Goal: Task Accomplishment & Management: Complete application form

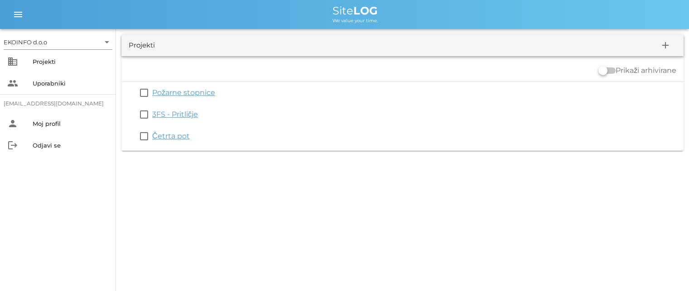
click at [165, 136] on link "Četrta pot" at bounding box center [171, 136] width 38 height 9
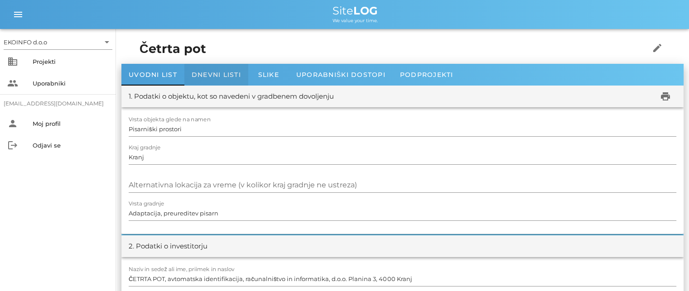
click at [203, 75] on span "Dnevni listi" at bounding box center [216, 75] width 49 height 8
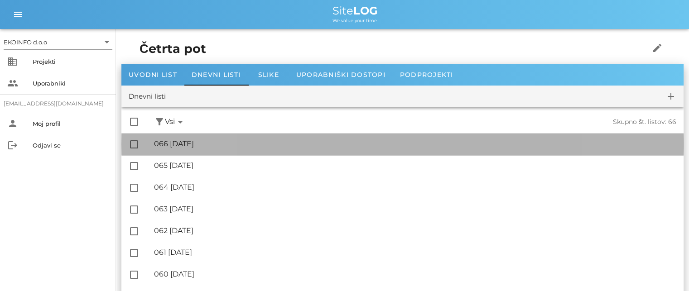
click at [204, 143] on div "🔏 066 [DATE]" at bounding box center [415, 143] width 522 height 9
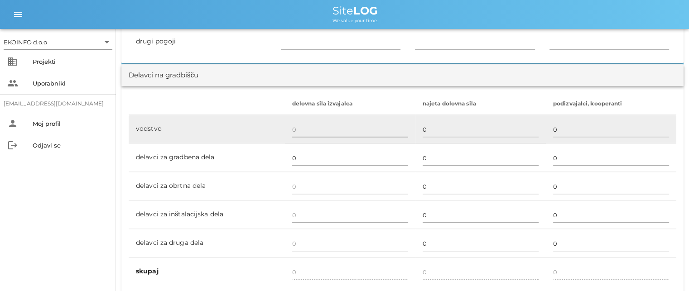
scroll to position [498, 0]
click at [292, 133] on input "text" at bounding box center [350, 129] width 116 height 14
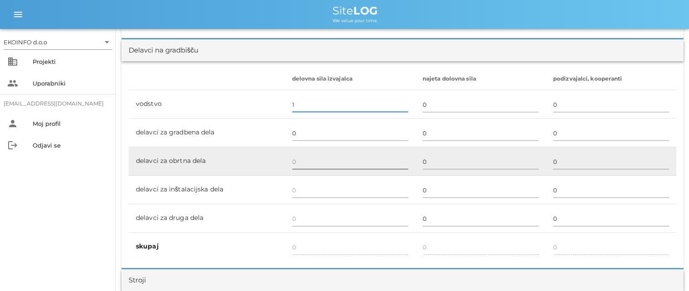
scroll to position [543, 0]
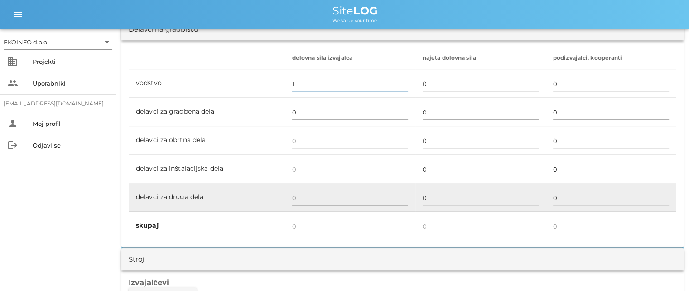
type input "1"
click at [297, 197] on input "text" at bounding box center [350, 198] width 116 height 14
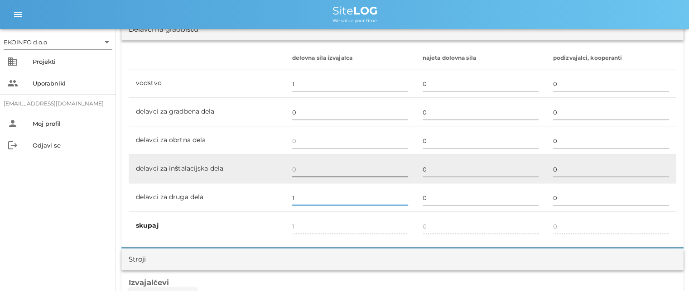
type input "1"
type input "2"
click at [299, 166] on input "text" at bounding box center [350, 169] width 116 height 14
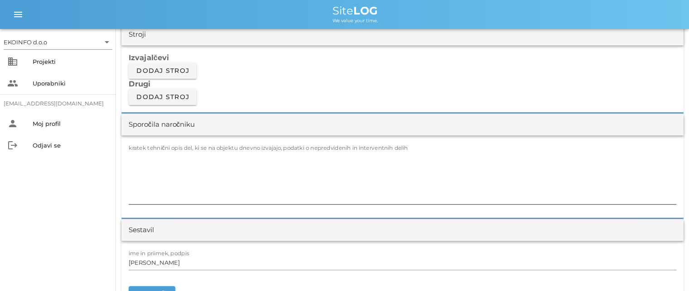
scroll to position [770, 0]
click at [147, 149] on textarea "kratek tehnični opis del, ki se na objektu dnevno izvajajo, podatki o nepredvid…" at bounding box center [403, 176] width 548 height 54
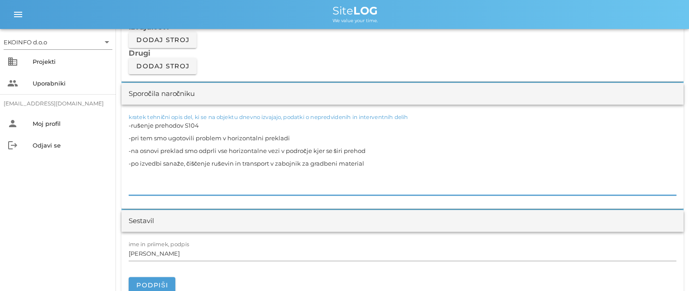
scroll to position [860, 0]
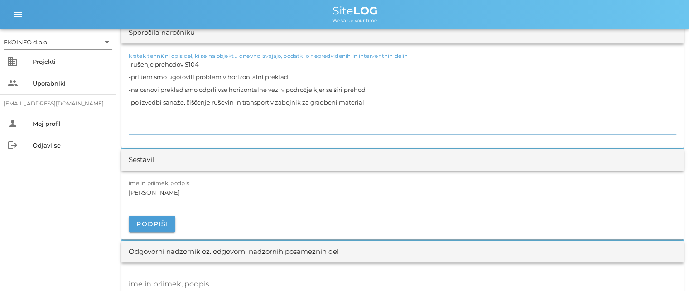
type textarea "-rušenje prehodov S104 -pri tem smo ugotovili problem v horizontalni prekladi -…"
click at [171, 193] on input "[PERSON_NAME]" at bounding box center [403, 192] width 548 height 14
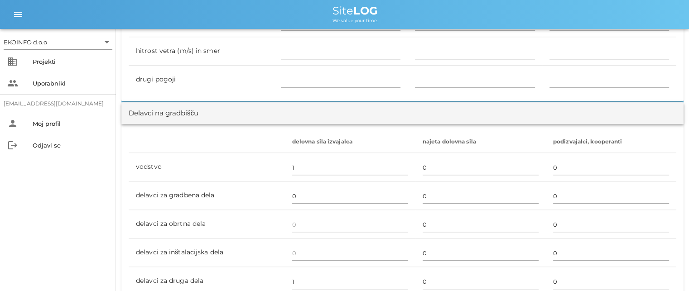
scroll to position [453, 0]
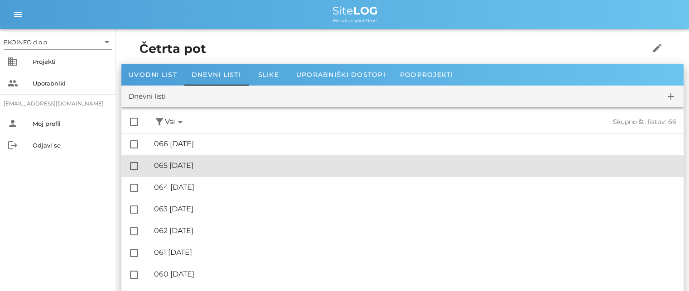
click at [203, 165] on div "🔏 065 [DATE]" at bounding box center [415, 165] width 522 height 9
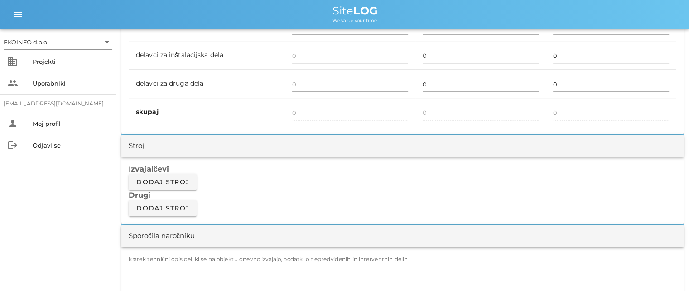
scroll to position [498, 0]
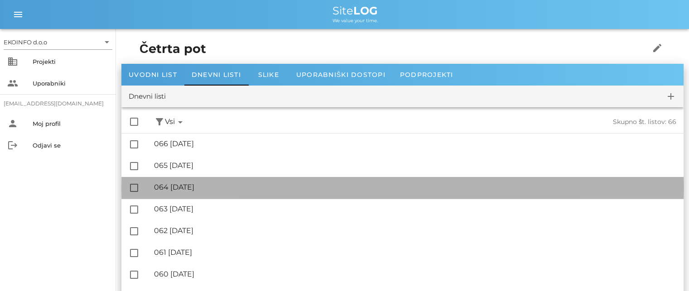
click at [202, 188] on div "🔏 064 [DATE]" at bounding box center [415, 187] width 522 height 9
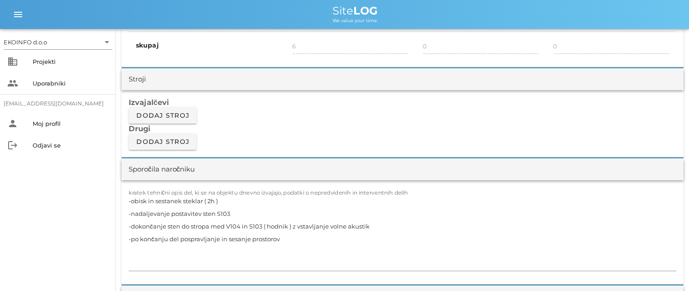
scroll to position [725, 0]
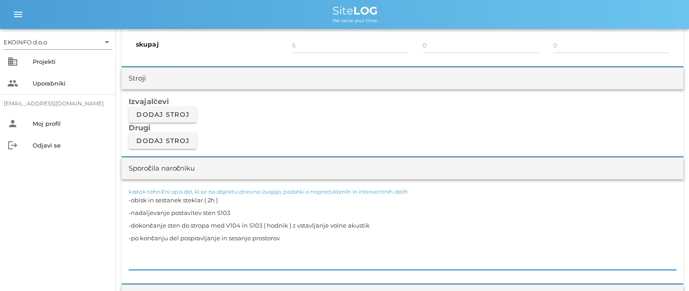
drag, startPoint x: 219, startPoint y: 199, endPoint x: 183, endPoint y: 199, distance: 36.7
click at [183, 199] on textarea "-obisk in sestanek steklar ( 2h ) -nadaljevanje postavitev sten S103 -dokončanj…" at bounding box center [403, 232] width 548 height 76
drag, startPoint x: 371, startPoint y: 222, endPoint x: 125, endPoint y: 224, distance: 246.8
click at [125, 224] on div "kratek tehnični opis del, ki se na objektu dnevno izvajajo, podatki o nepredvid…" at bounding box center [402, 231] width 562 height 104
click at [128, 236] on div "kratek tehnični opis del, ki se na objektu dnevno izvajajo, podatki o nepredvid…" at bounding box center [402, 231] width 562 height 104
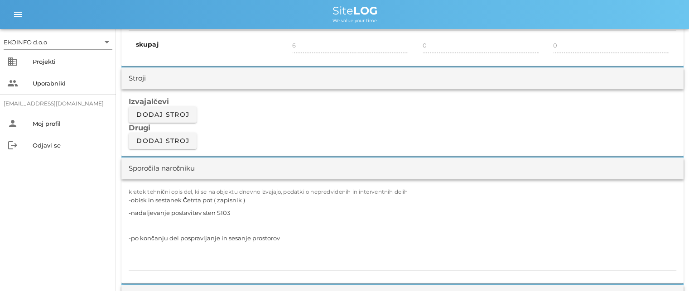
click at [128, 238] on div "kratek tehnični opis del, ki se na objektu dnevno izvajajo, podatki o nepredvid…" at bounding box center [402, 231] width 562 height 104
click at [130, 238] on textarea "-obisk in sestanek Četrta pot ( zapisnik ) -nadaljevanje postavitev sten S103 -…" at bounding box center [403, 232] width 548 height 76
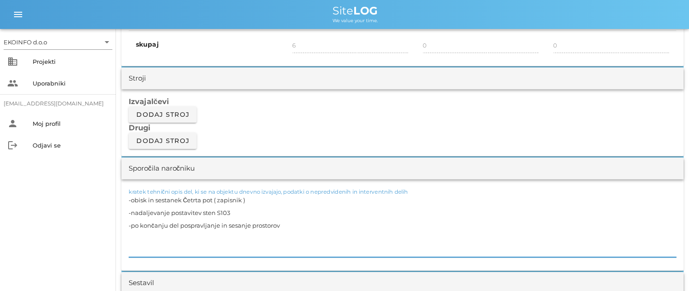
click at [286, 222] on textarea "-obisk in sestanek Četrta pot ( zapisnik ) -nadaljevanje postavitev sten S103 -…" at bounding box center [403, 225] width 548 height 63
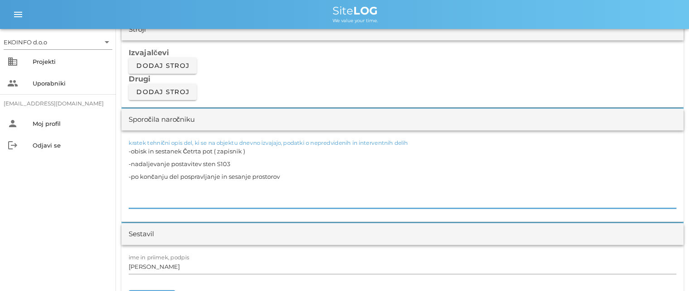
scroll to position [860, 0]
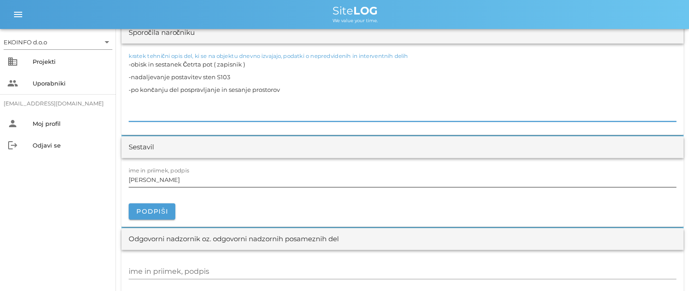
type textarea "-obisk in sestanek Četrta pot ( zapisnik ) -nadaljevanje postavitev sten S103 -…"
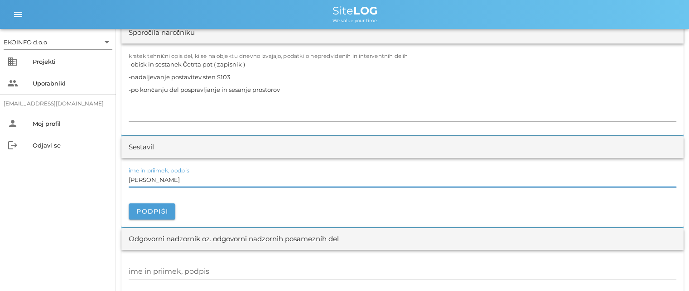
click at [169, 180] on input "[PERSON_NAME]" at bounding box center [403, 180] width 548 height 14
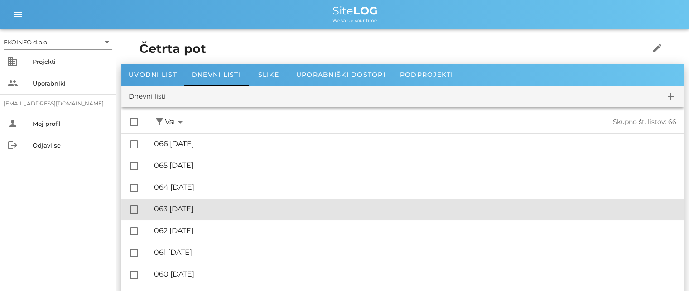
click at [185, 211] on div "🔏 063 [DATE]" at bounding box center [415, 209] width 522 height 9
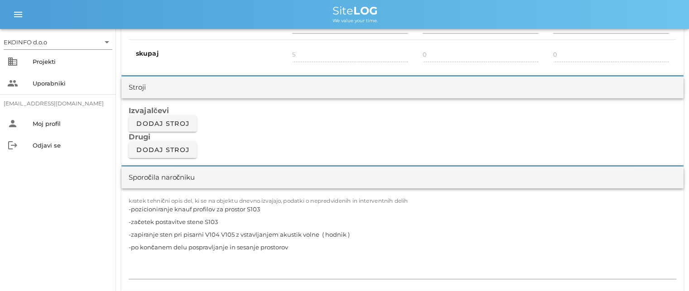
scroll to position [725, 0]
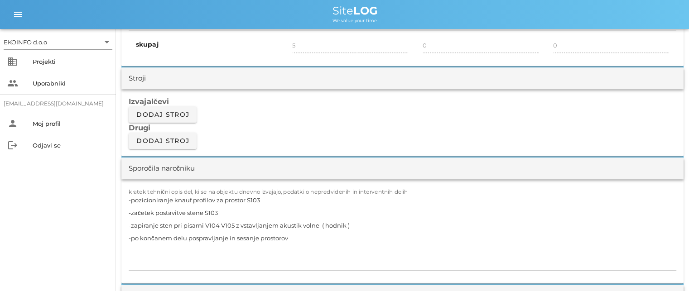
click at [266, 201] on textarea "-pozicioniranje knauf profilov za prostor S103 -začetek postavitve stene S103 -…" at bounding box center [403, 232] width 548 height 76
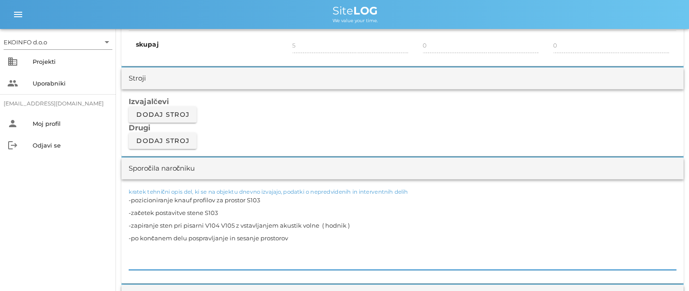
click at [264, 199] on textarea "-pozicioniranje knauf profilov za prostor S103 -začetek postavitve stene S103 -…" at bounding box center [403, 232] width 548 height 76
click at [223, 209] on textarea "-pozicioniranje knauf profilov za prostor S103 ( zaključek - preverjanje ) -zač…" at bounding box center [403, 232] width 548 height 76
drag, startPoint x: 353, startPoint y: 223, endPoint x: 120, endPoint y: 227, distance: 233.3
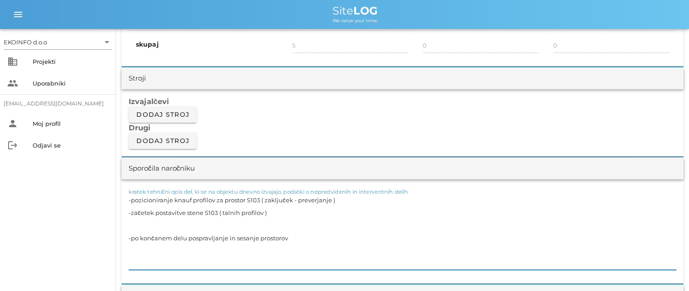
click at [130, 237] on textarea "-pozicioniranje knauf profilov za prostor S103 ( zaključek - preverjanje ) -zač…" at bounding box center [403, 232] width 548 height 76
click at [129, 236] on textarea "-pozicioniranje knauf profilov za prostor S103 ( zaključek - preverjanje ) -zač…" at bounding box center [403, 232] width 548 height 76
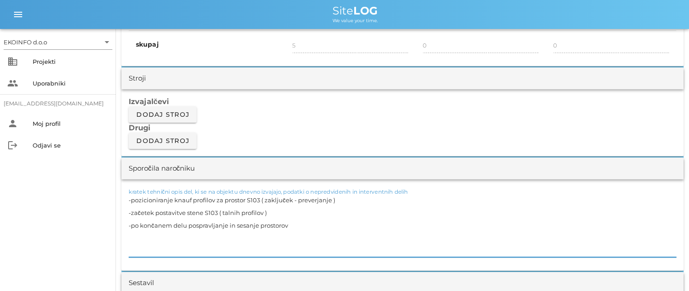
click at [292, 225] on textarea "-pozicioniranje knauf profilov za prostor S103 ( zaključek - preverjanje ) -zač…" at bounding box center [403, 225] width 548 height 63
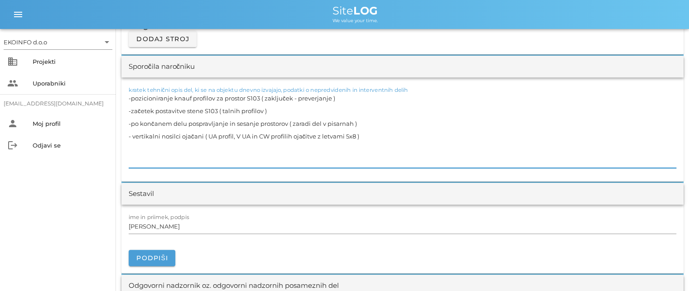
scroll to position [906, 0]
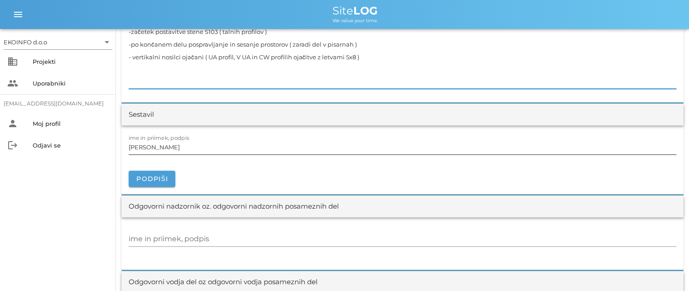
type textarea "-pozicioniranje knauf profilov za prostor S103 ( zaključek - preverjanje ) -zač…"
click at [170, 146] on input "[PERSON_NAME]" at bounding box center [403, 147] width 548 height 14
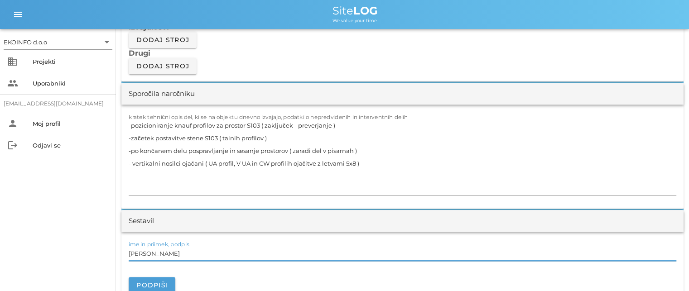
scroll to position [815, 0]
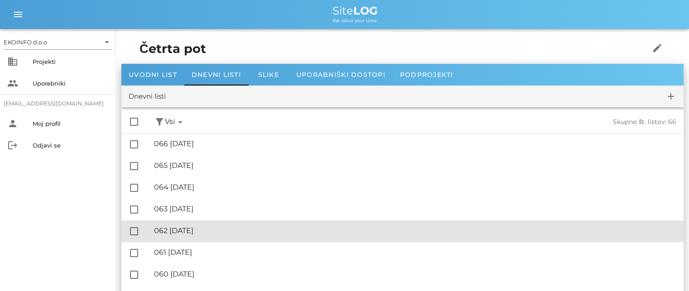
click at [197, 231] on div "🔏 062 [GEOGRAPHIC_DATA][DATE]" at bounding box center [415, 230] width 522 height 9
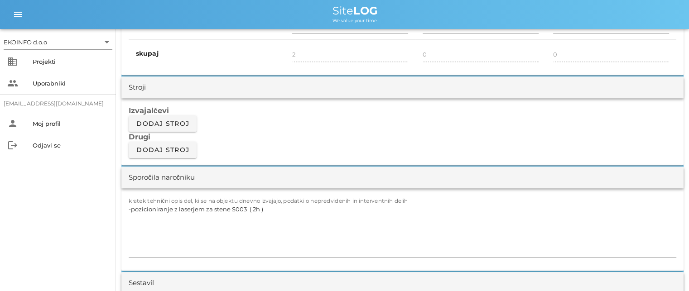
scroll to position [725, 0]
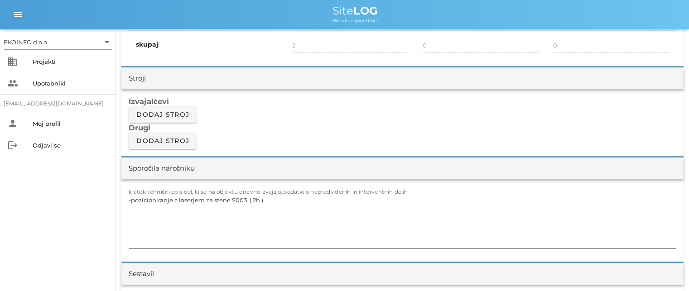
click at [238, 199] on textarea "-pozicioniranje z laserjem za stene S003 ( 2h )" at bounding box center [403, 221] width 548 height 54
drag, startPoint x: 263, startPoint y: 197, endPoint x: 245, endPoint y: 199, distance: 18.7
click at [245, 199] on textarea "-pozicioniranje z laserjem za stene S103 ( 2h )" at bounding box center [403, 221] width 548 height 54
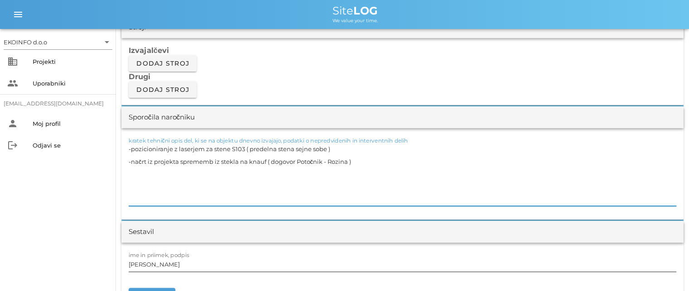
scroll to position [815, 0]
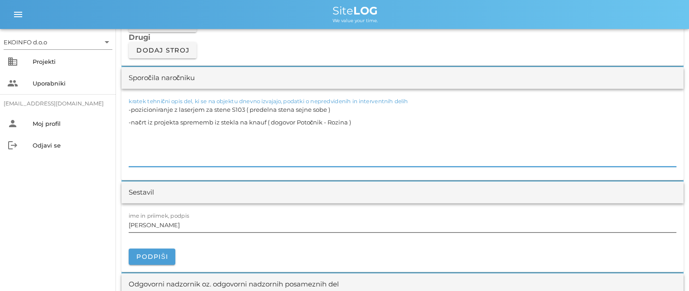
type textarea "-pozicioniranje z laserjem za stene S103 ( predelna stena sejne sobe ) -načrt i…"
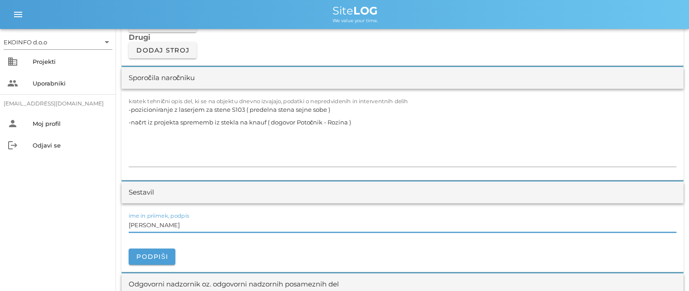
click at [166, 225] on input "[PERSON_NAME]" at bounding box center [403, 225] width 548 height 14
click at [166, 227] on input "[PERSON_NAME]" at bounding box center [403, 225] width 548 height 14
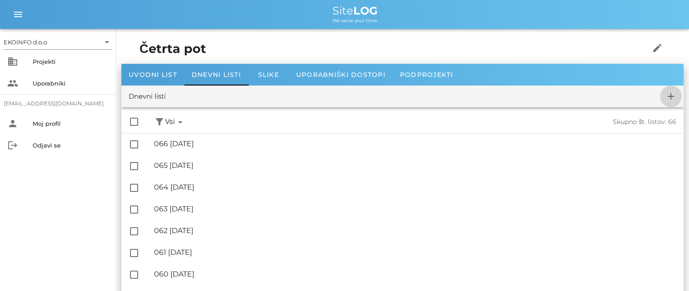
click at [670, 94] on icon "add" at bounding box center [670, 96] width 11 height 11
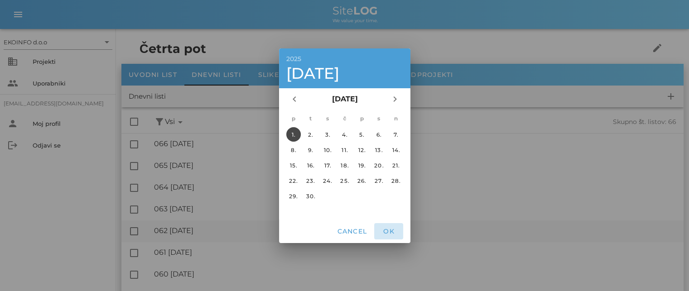
click at [387, 231] on span "OK" at bounding box center [389, 231] width 22 height 8
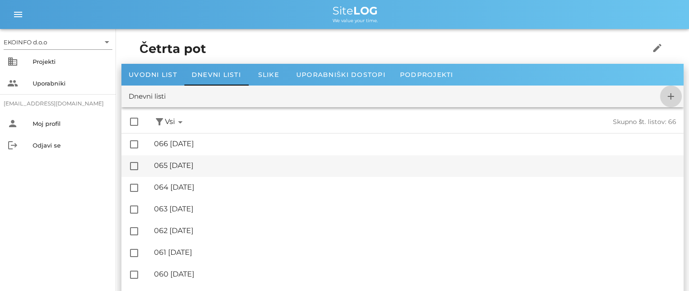
checkbox input "false"
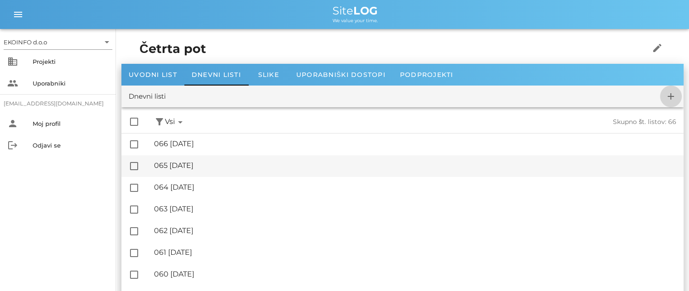
checkbox input "false"
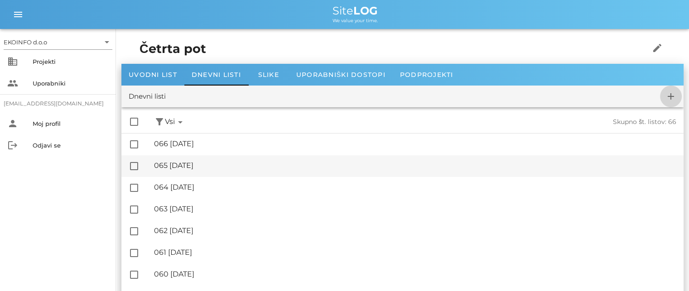
checkbox input "false"
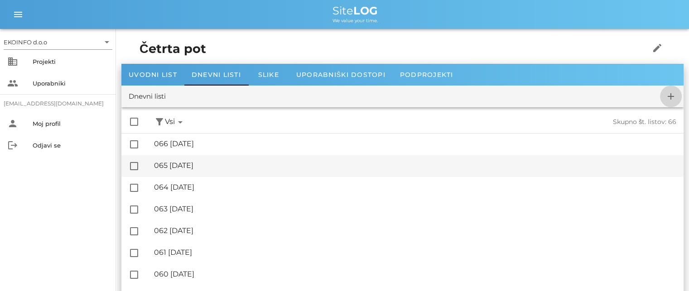
checkbox input "false"
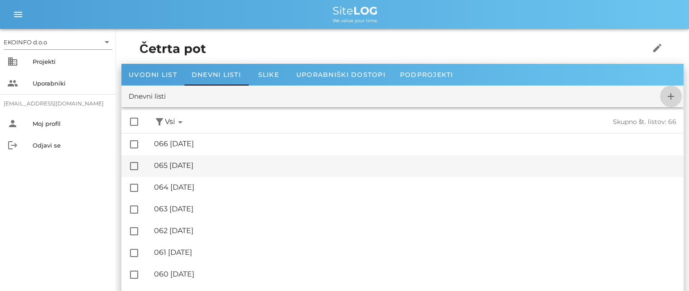
checkbox input "false"
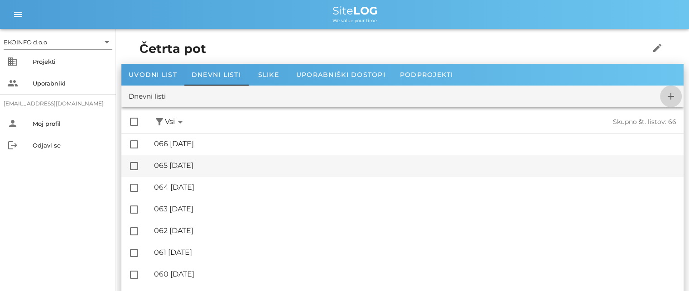
checkbox input "false"
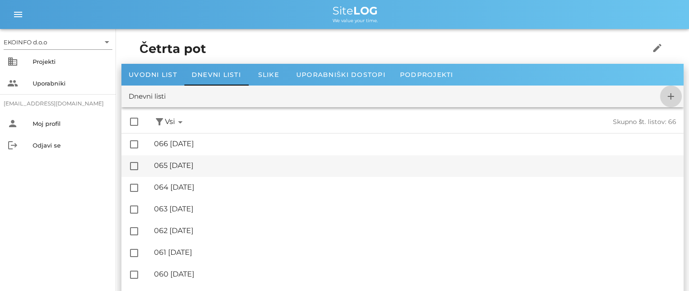
checkbox input "false"
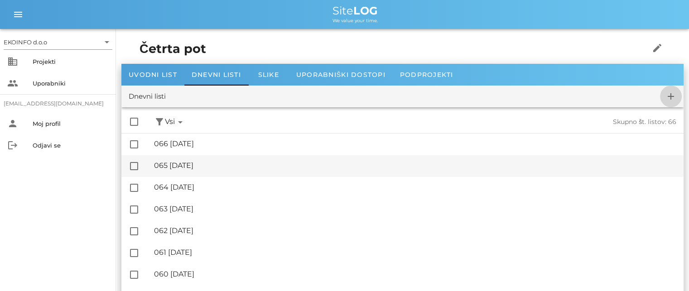
checkbox input "false"
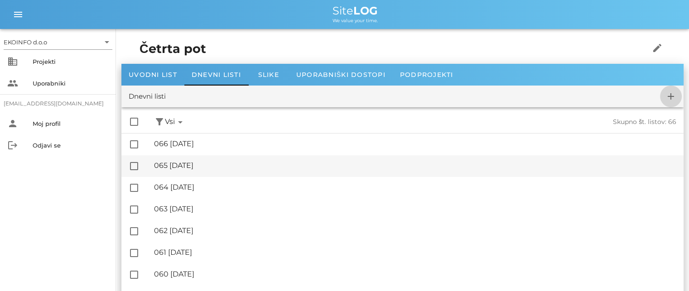
checkbox input "false"
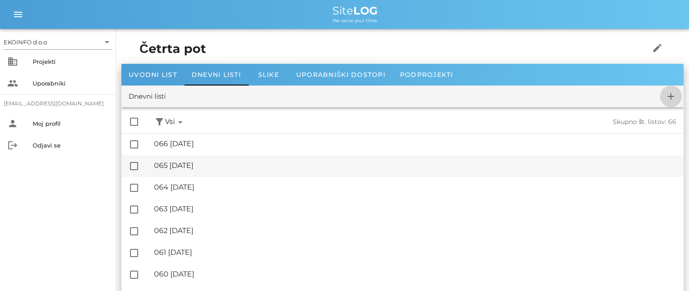
checkbox input "false"
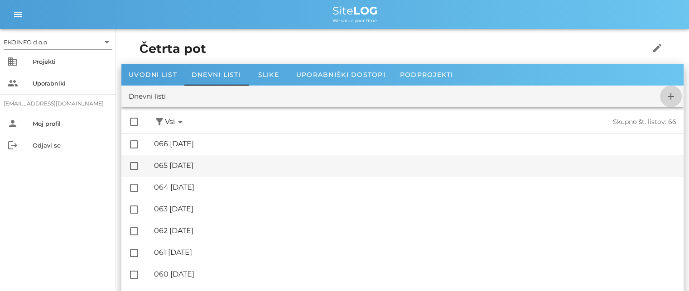
checkbox input "false"
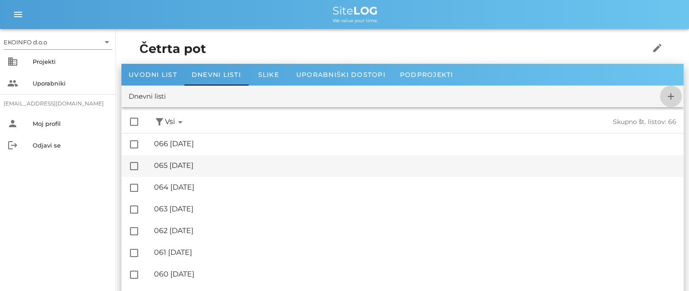
checkbox input "false"
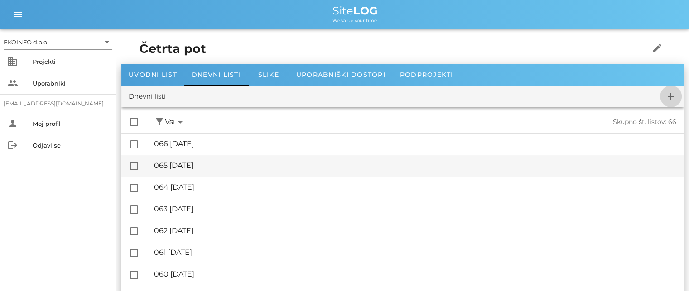
checkbox input "false"
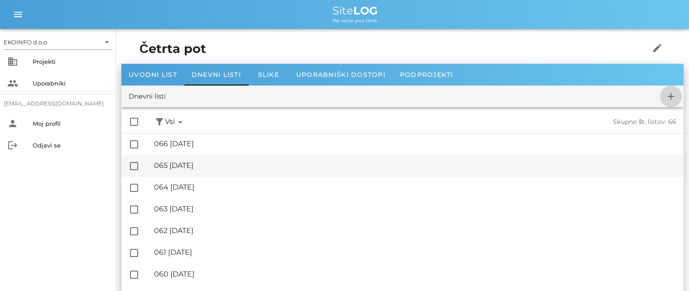
checkbox input "false"
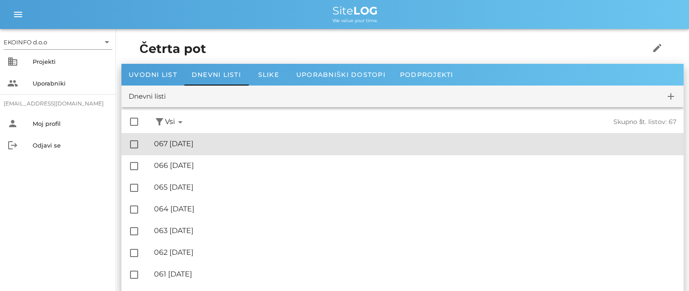
click at [226, 144] on div "🔏 067 [DATE]" at bounding box center [415, 143] width 522 height 9
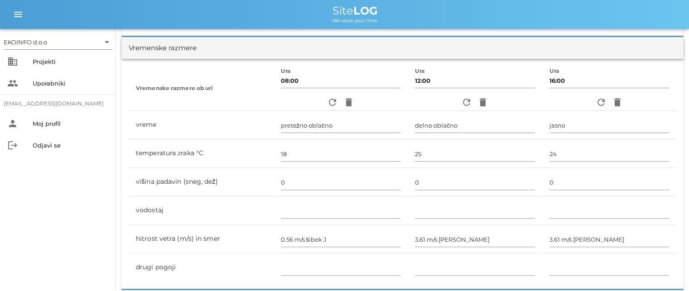
scroll to position [408, 0]
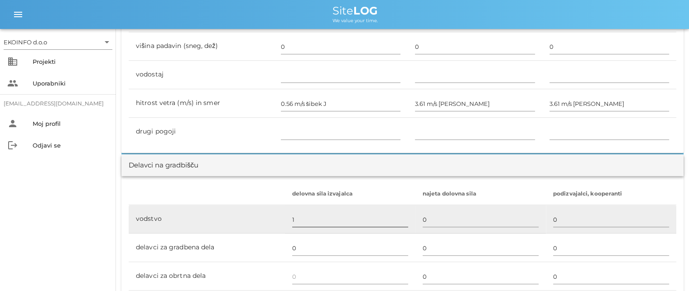
click at [302, 221] on input "1" at bounding box center [350, 219] width 116 height 14
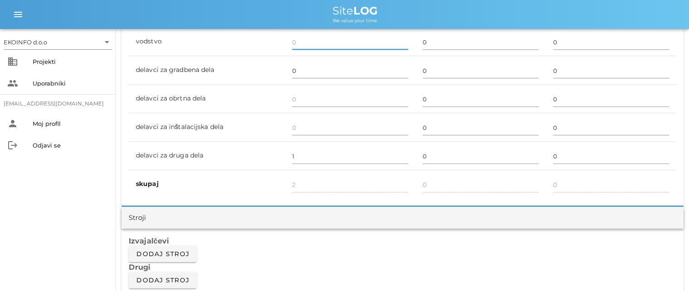
scroll to position [589, 0]
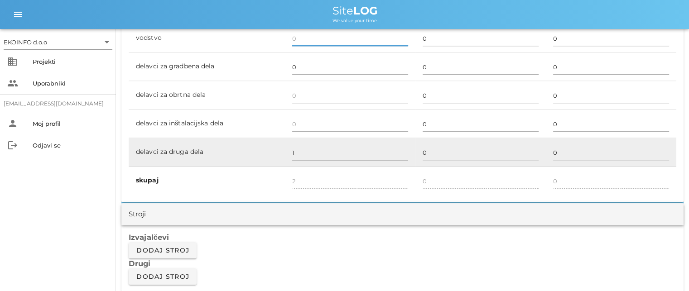
click at [294, 152] on input "1" at bounding box center [350, 152] width 116 height 14
type input "1"
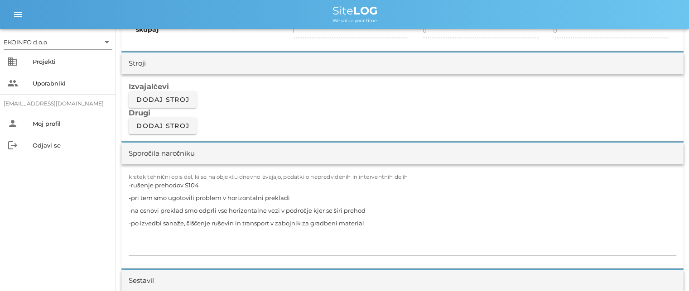
scroll to position [770, 0]
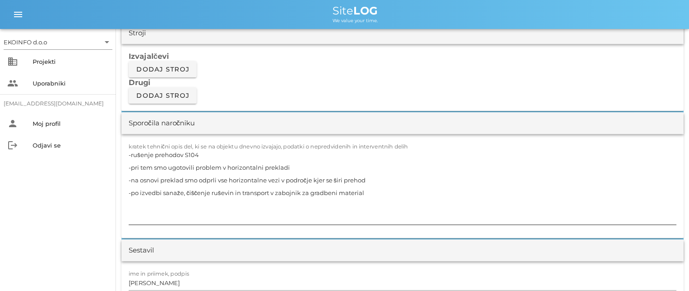
type input "0"
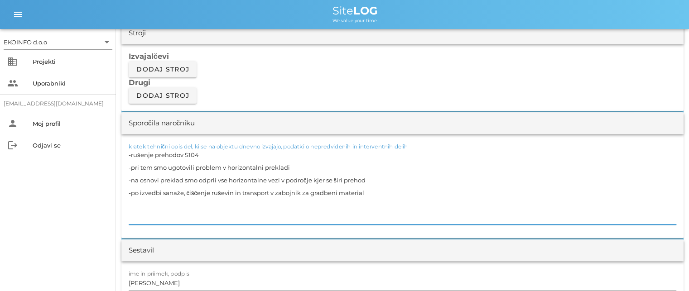
drag, startPoint x: 358, startPoint y: 192, endPoint x: 123, endPoint y: 150, distance: 239.2
click at [123, 150] on div "kratek tehnični opis del, ki se na objektu dnevno izvajajo, podatki o nepredvid…" at bounding box center [402, 186] width 562 height 104
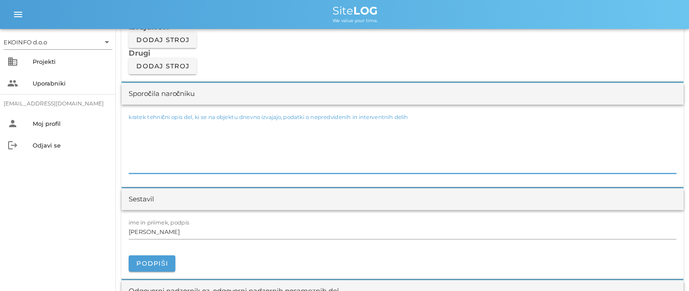
scroll to position [815, 0]
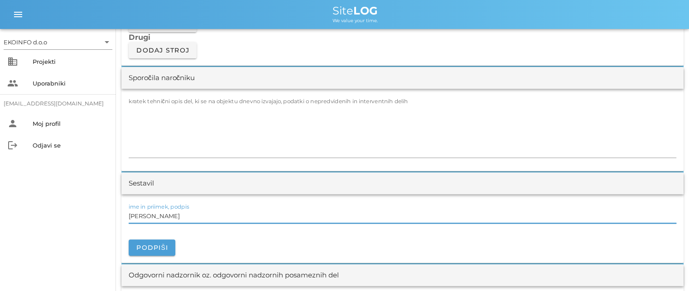
click at [169, 215] on input "[PERSON_NAME]" at bounding box center [403, 216] width 548 height 14
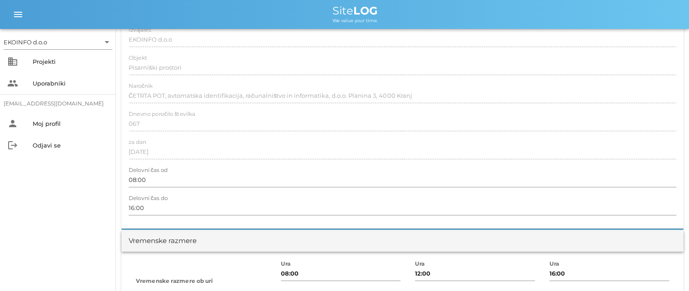
scroll to position [0, 0]
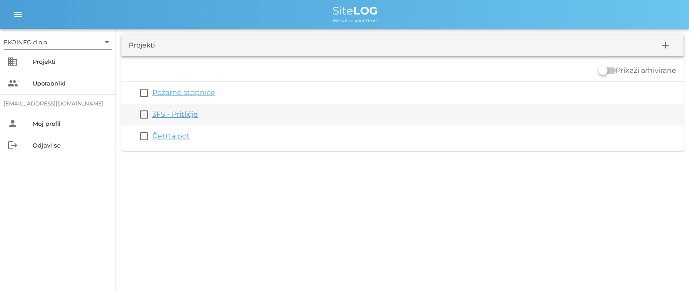
click at [168, 114] on link "3FS - Pritličje" at bounding box center [175, 114] width 46 height 9
